Goal: Navigation & Orientation: Go to known website

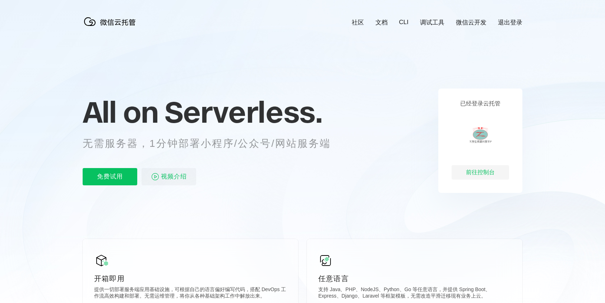
scroll to position [0, 1278]
click at [471, 17] on icon at bounding box center [303, 194] width 690 height 388
click at [464, 20] on link "微信云开发" at bounding box center [471, 22] width 31 height 8
click at [483, 170] on div "前往控制台" at bounding box center [480, 172] width 57 height 14
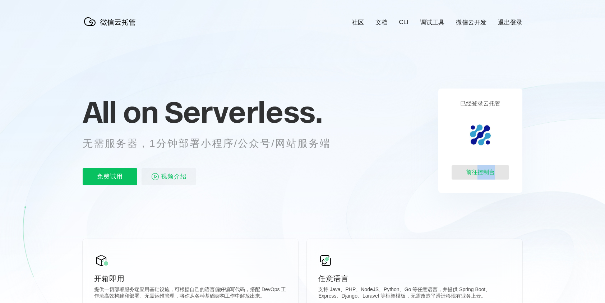
click at [483, 170] on div "前往控制台" at bounding box center [480, 172] width 57 height 14
